Goal: Information Seeking & Learning: Find specific fact

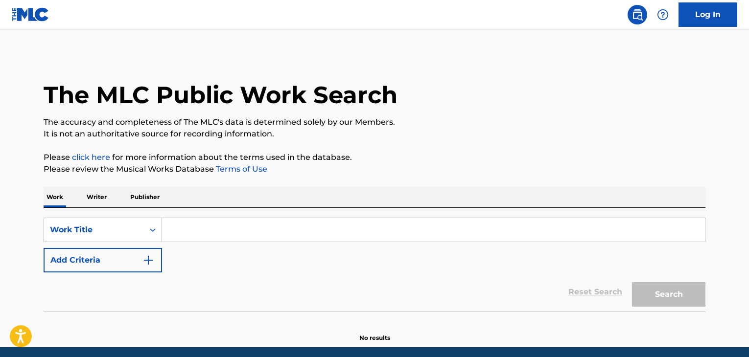
click at [98, 197] on p "Writer" at bounding box center [97, 197] width 26 height 21
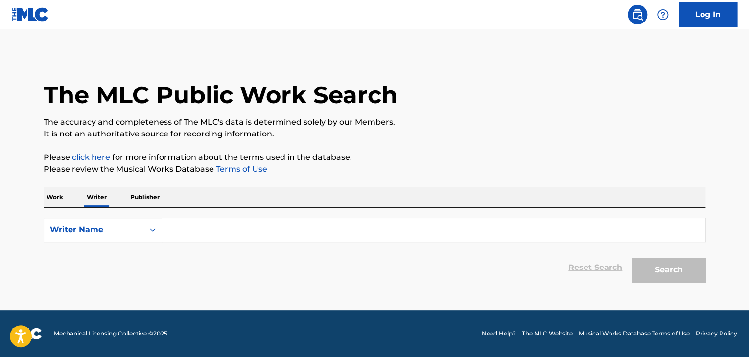
click at [229, 227] on input "Search Form" at bounding box center [433, 229] width 543 height 23
paste input "DEJA QUE EL MUNDO SE ACABE (feat. Melodia del Hampa) Lyon la f"
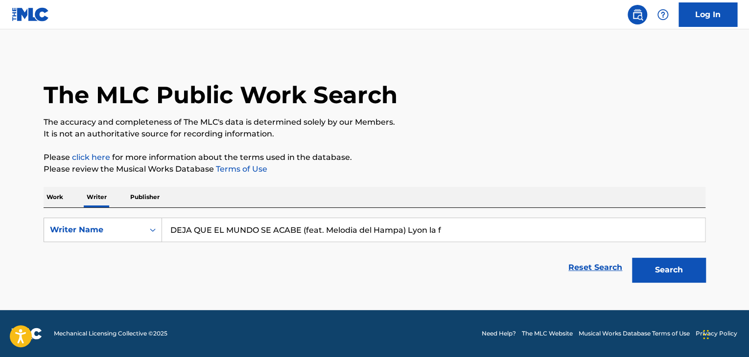
click at [388, 175] on div "The MLC Public Work Search The accuracy and completeness of The MLC's data is d…" at bounding box center [374, 171] width 685 height 234
click at [220, 234] on input "DEJA QUE EL MUNDO SE ACABE (feat. Melodia del Hampa) Lyon la f" at bounding box center [433, 229] width 543 height 23
paste input "[PERSON_NAME] [PERSON_NAME]"
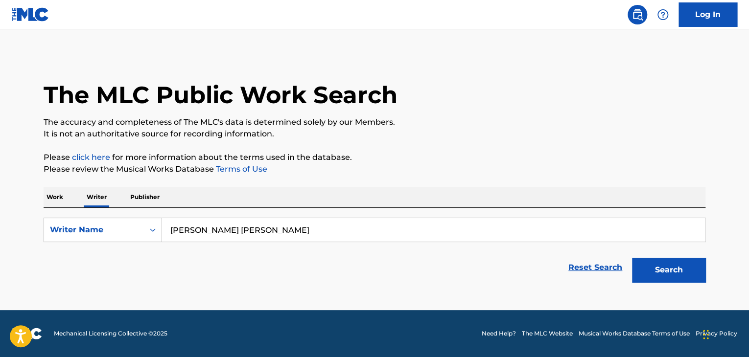
type input "[PERSON_NAME] [PERSON_NAME]"
click at [429, 164] on p "Please review the Musical Works Database Terms of Use" at bounding box center [375, 170] width 662 height 12
click at [655, 265] on button "Search" at bounding box center [668, 270] width 73 height 24
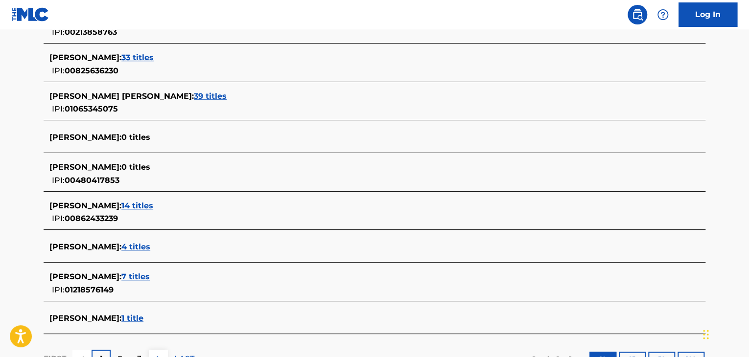
scroll to position [338, 0]
